Goal: Check status: Check status

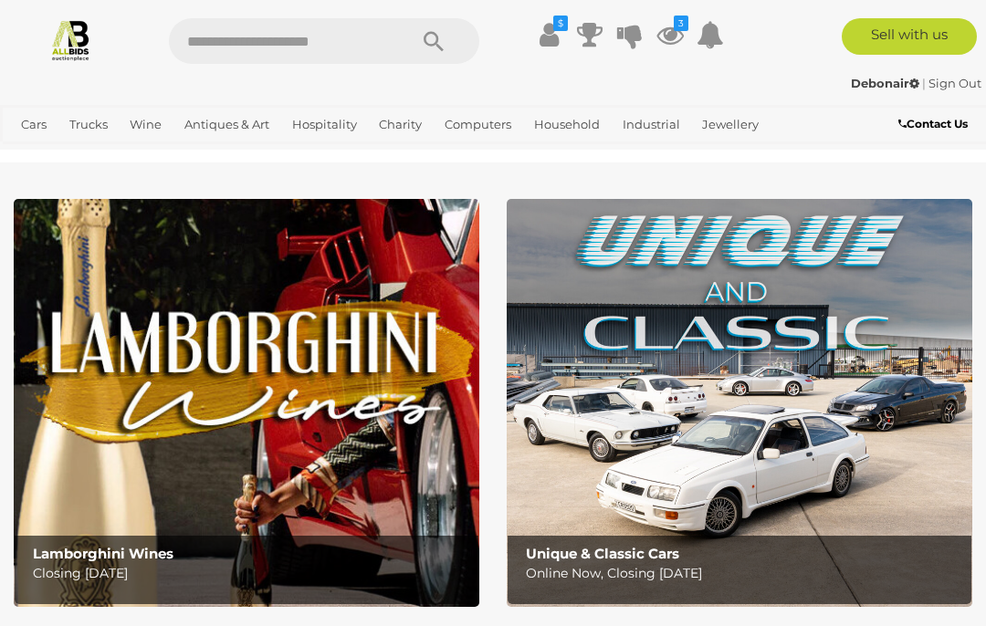
click at [684, 30] on icon "3" at bounding box center [681, 24] width 15 height 16
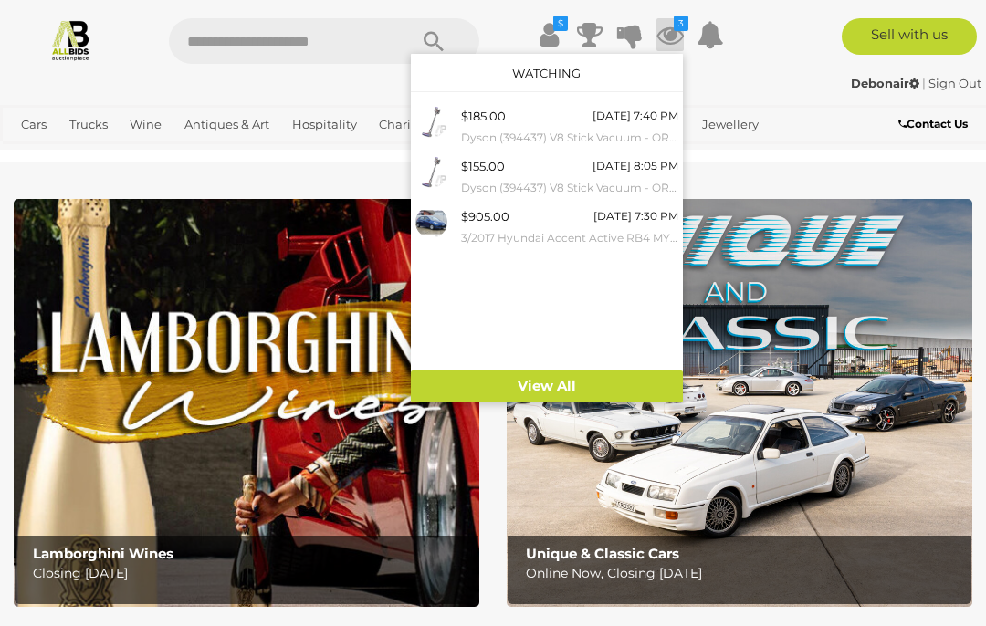
click at [631, 375] on link "View All" at bounding box center [547, 387] width 272 height 32
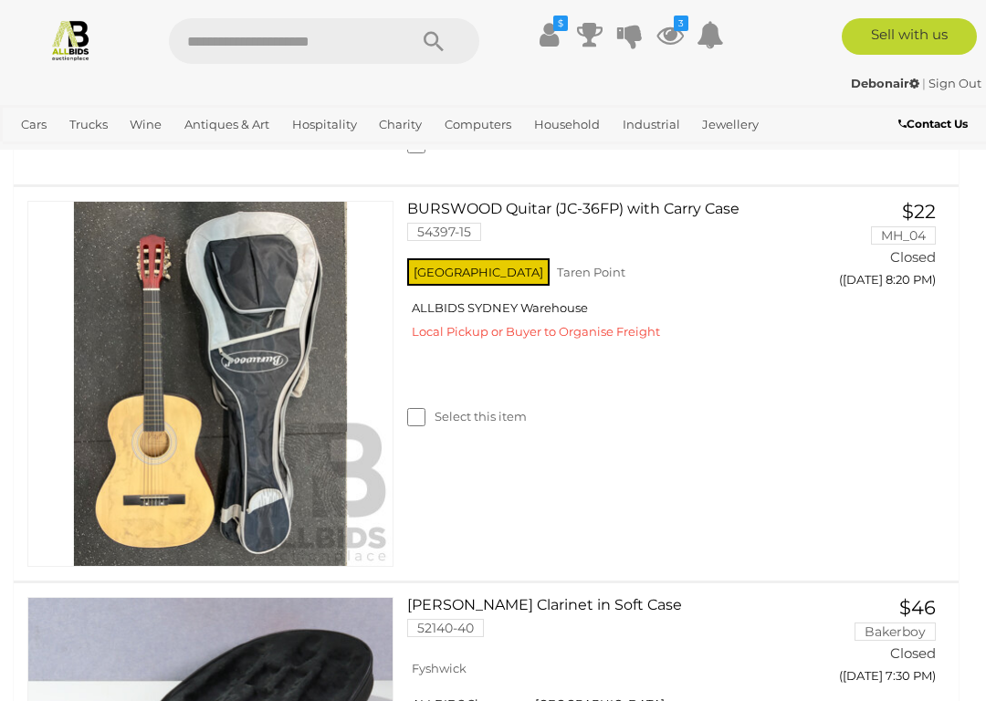
scroll to position [9657, 0]
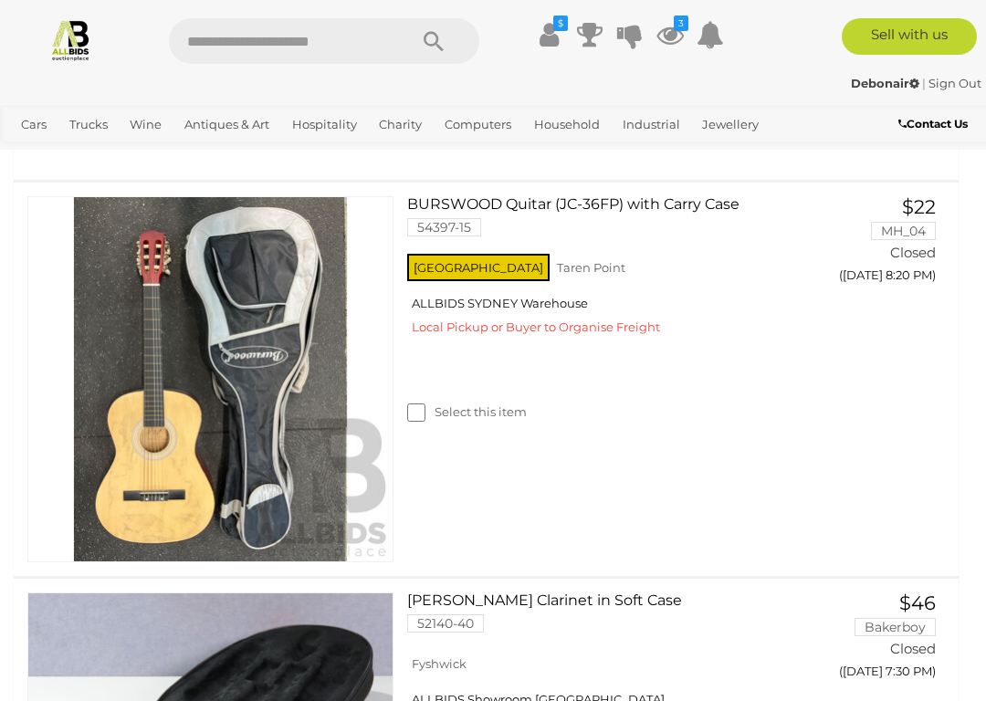
click at [674, 36] on icon at bounding box center [669, 34] width 27 height 33
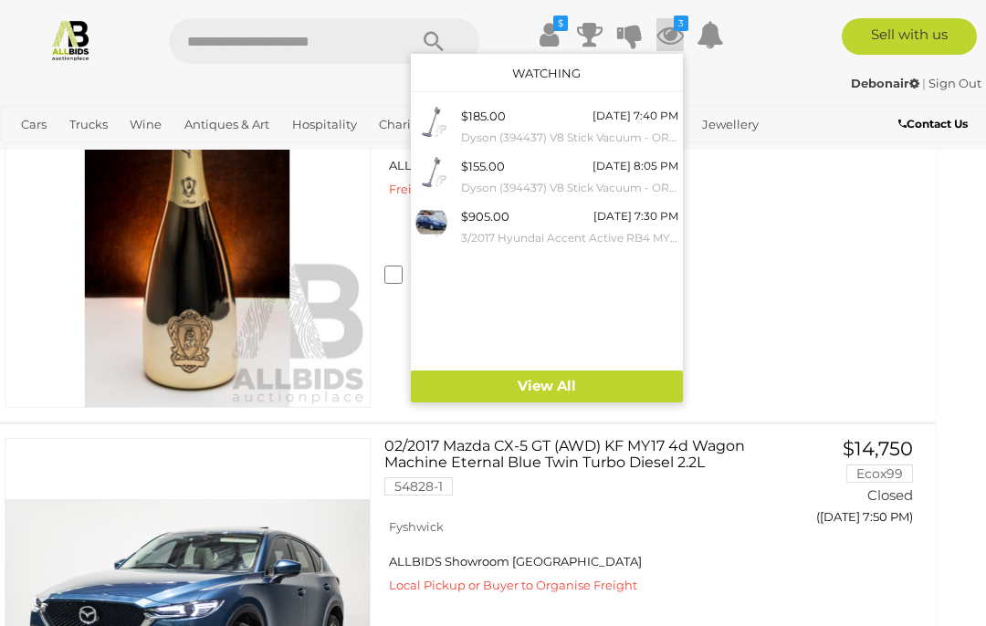
scroll to position [8331, 23]
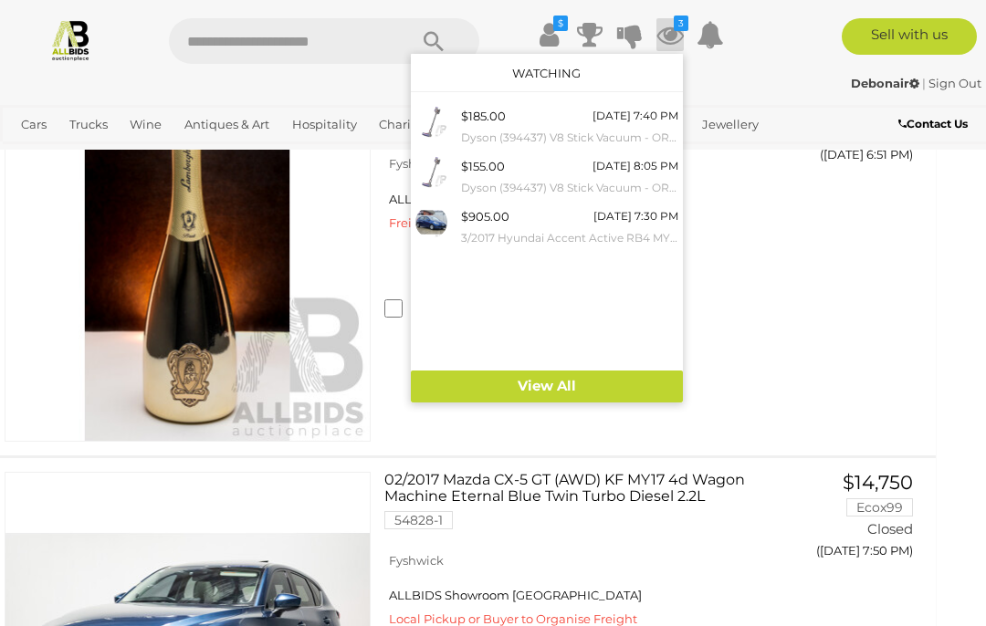
click at [602, 233] on small "3/2017 Hyundai Accent Active RB4 MY17 5d Hatchback Blue 1.4L" at bounding box center [569, 238] width 217 height 20
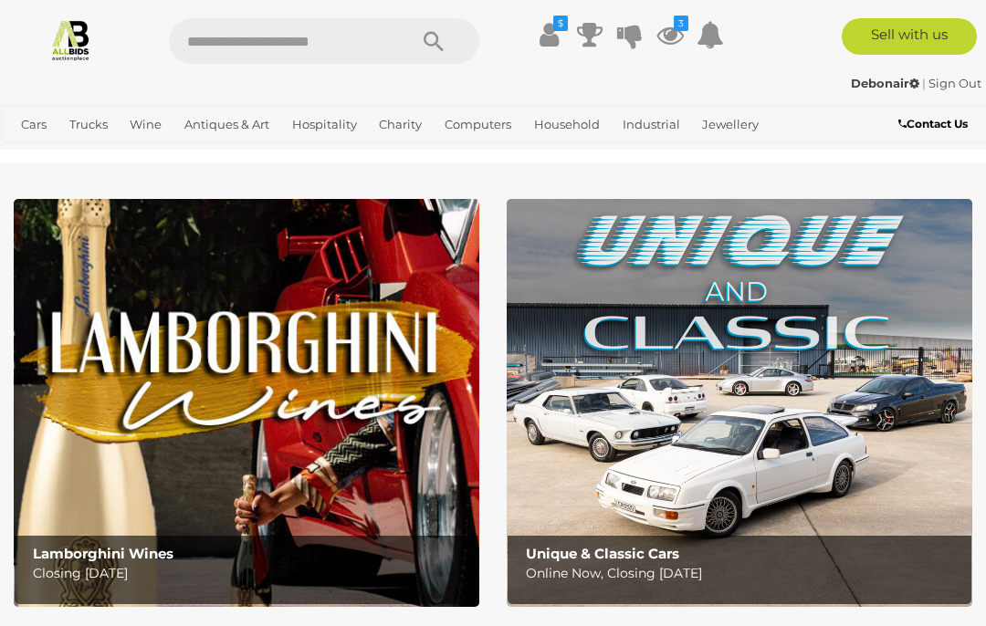
click at [559, 29] on icon "$" at bounding box center [560, 24] width 15 height 16
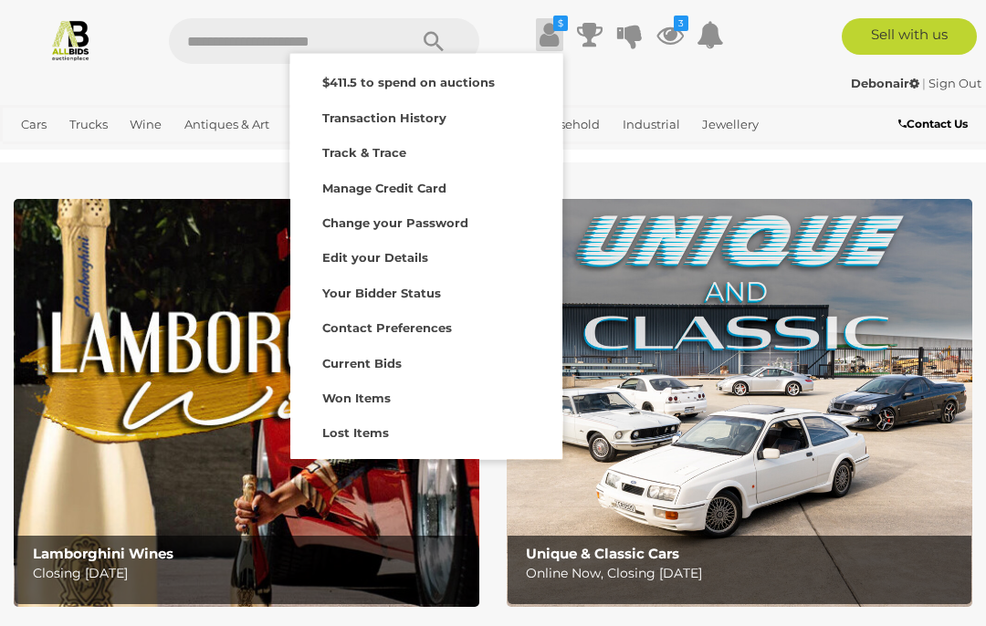
click at [475, 122] on div "Transaction History" at bounding box center [426, 116] width 263 height 26
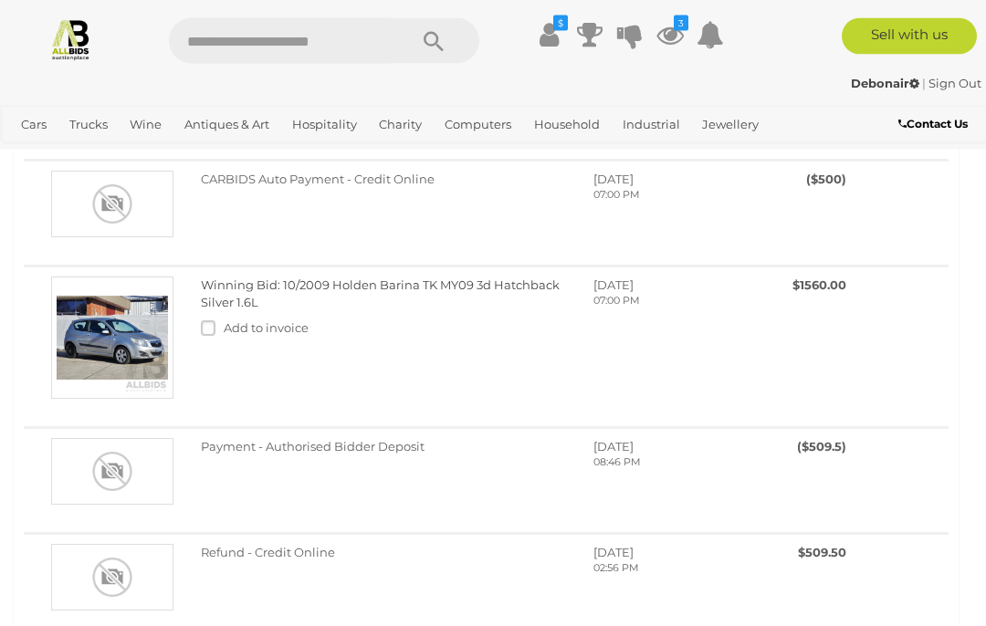
scroll to position [834, 0]
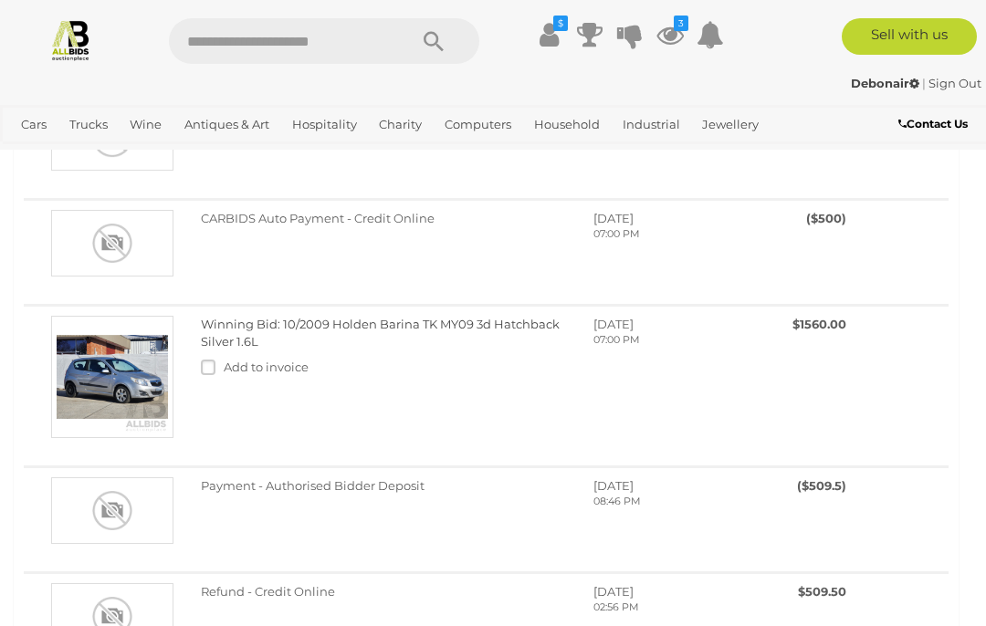
click at [0, 0] on link "Motor Vehicles / Cars" at bounding box center [0, 0] width 0 height 0
